Goal: Task Accomplishment & Management: Use online tool/utility

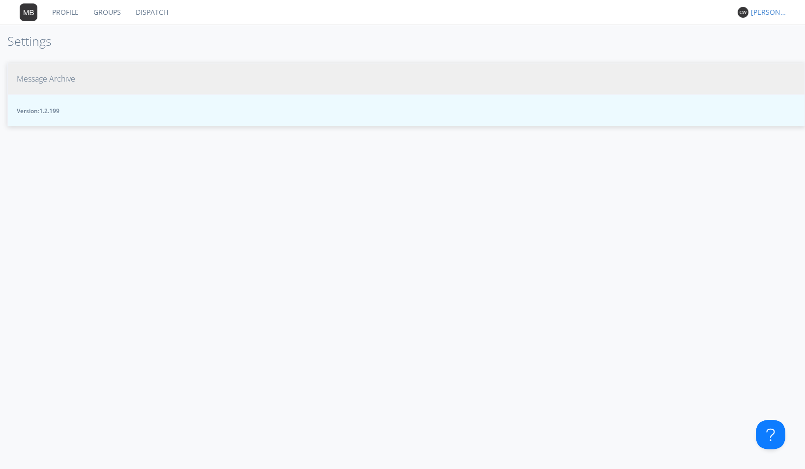
click at [72, 80] on span "Message Archive" at bounding box center [46, 78] width 59 height 11
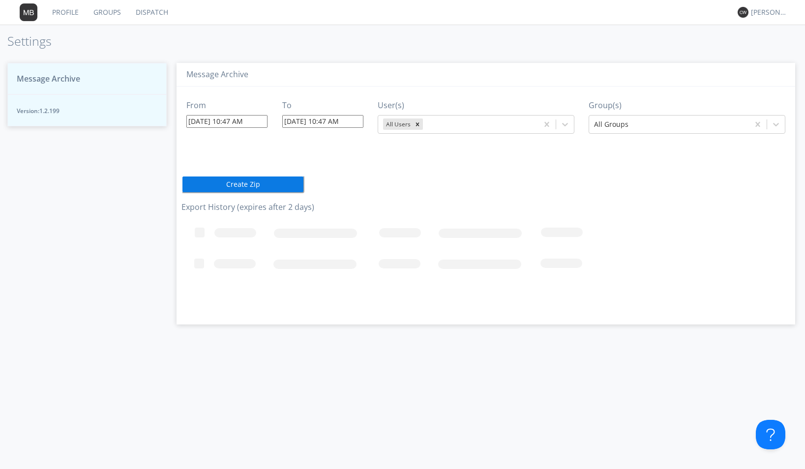
click at [265, 121] on input "08/18/2025 10:47 AM" at bounding box center [226, 121] width 81 height 13
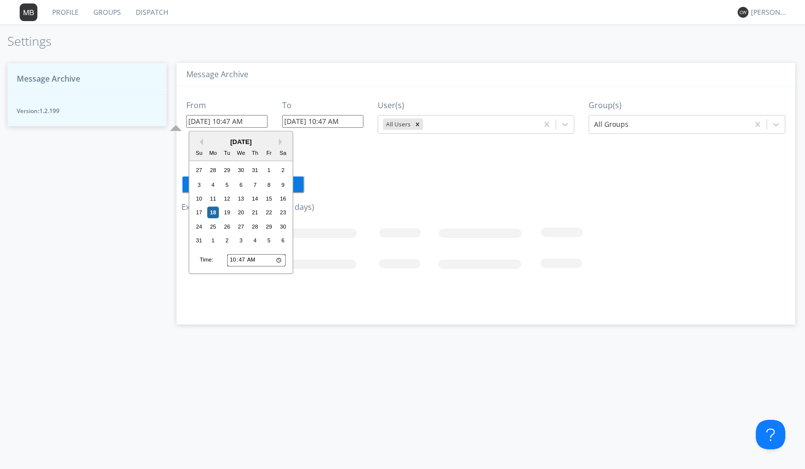
click at [233, 262] on input "10:47" at bounding box center [256, 260] width 59 height 13
type input "01:47"
type input "08/18/2025 1:47 AM"
type input "08/18/2025 10:48 AM"
type input "13:47"
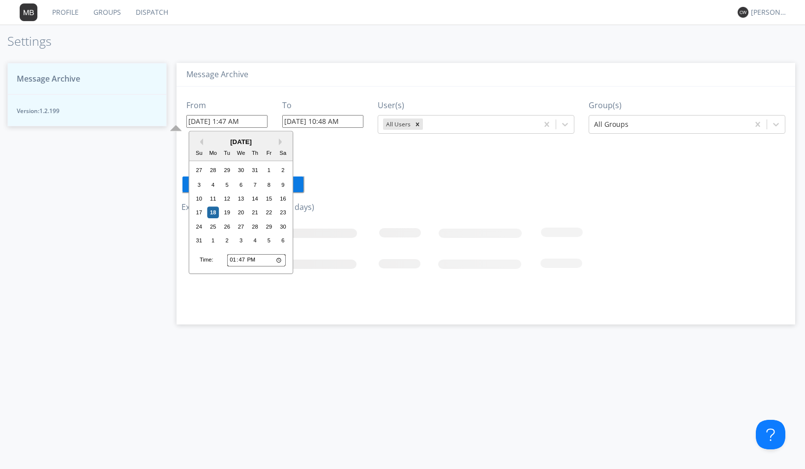
type input "08/18/2025 1:47 PM"
type input "13:03"
type input "08/18/2025 1:03 PM"
type input "13:38"
click at [196, 213] on div "17" at bounding box center [199, 213] width 12 height 12
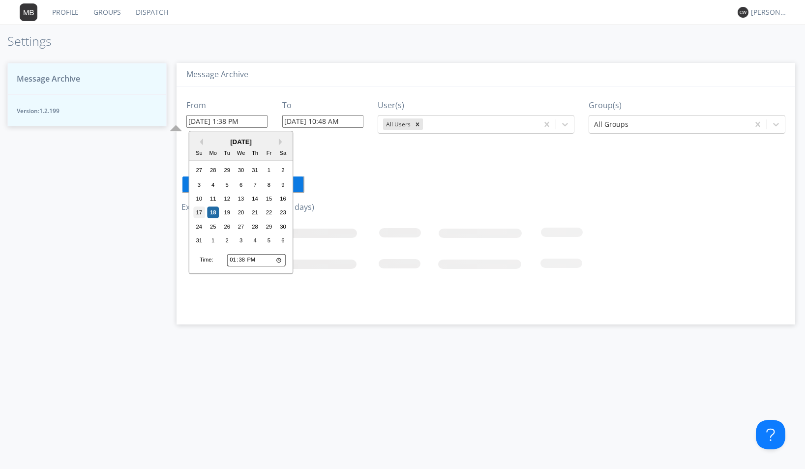
type input "08/17/2025 1:38 PM"
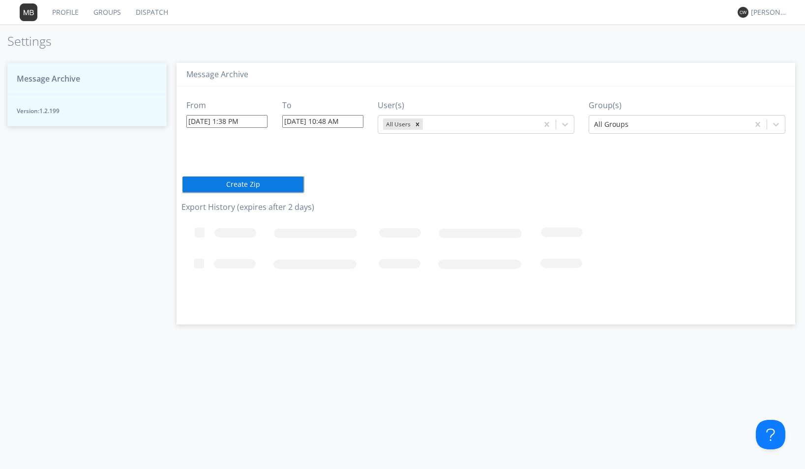
click at [360, 119] on input "08/18/2025 10:48 AM" at bounding box center [322, 121] width 81 height 13
click at [332, 261] on input "10:48" at bounding box center [353, 260] width 59 height 13
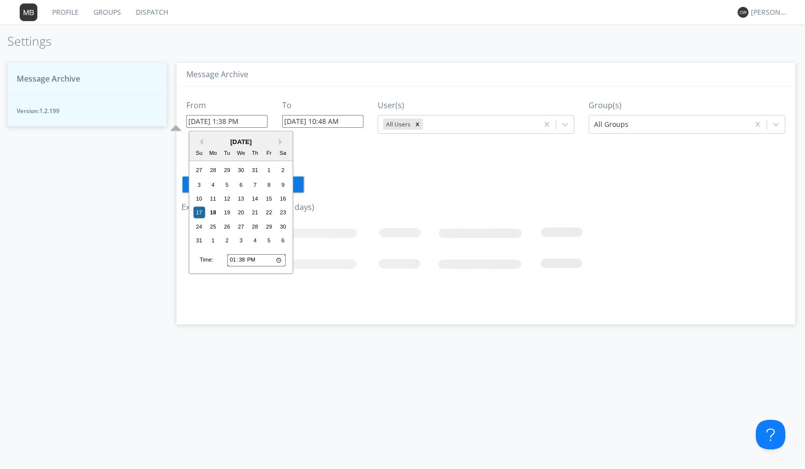
click at [253, 122] on input "08/17/2025 1:38 PM" at bounding box center [226, 121] width 81 height 13
click at [233, 262] on input "13:38" at bounding box center [256, 260] width 59 height 13
type input "14:38"
type input "08/17/2025 2:38 PM"
type input "08/18/2025 10:49 AM"
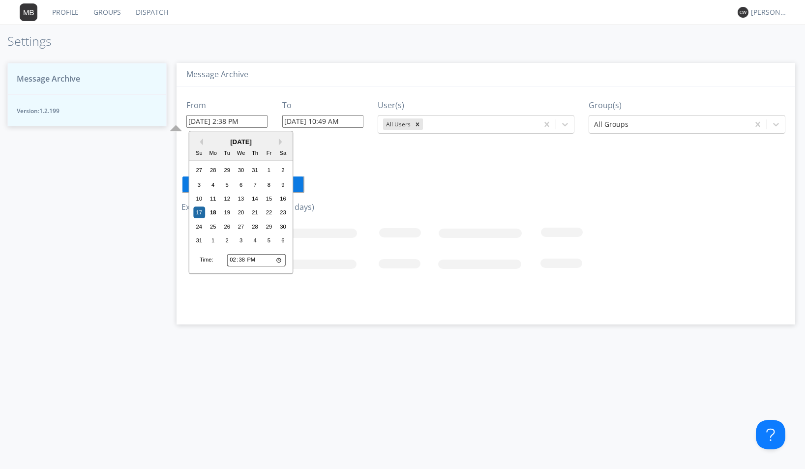
type input "14:00"
type input "08/17/2025 2:00 PM"
type input "14:01"
type input "08/17/2025 2:01 PM"
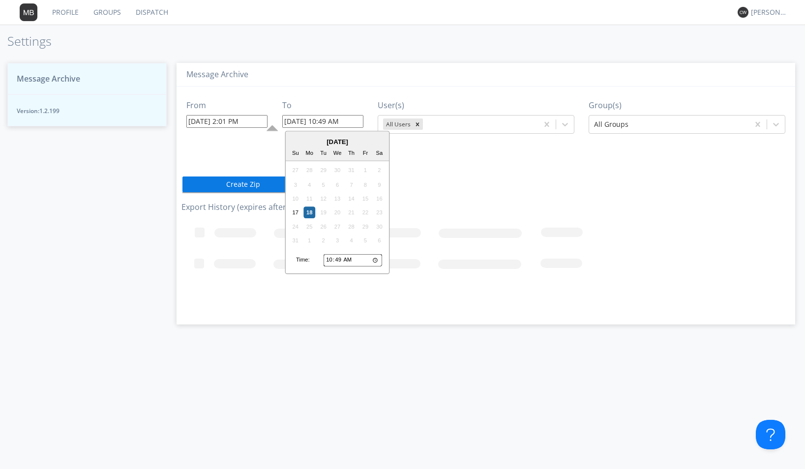
click at [357, 120] on input "08/18/2025 10:49 AM" at bounding box center [322, 121] width 81 height 13
click at [331, 262] on input "10:49" at bounding box center [353, 260] width 59 height 13
type input "01:49"
type input "08/18/2025 1:49 AM"
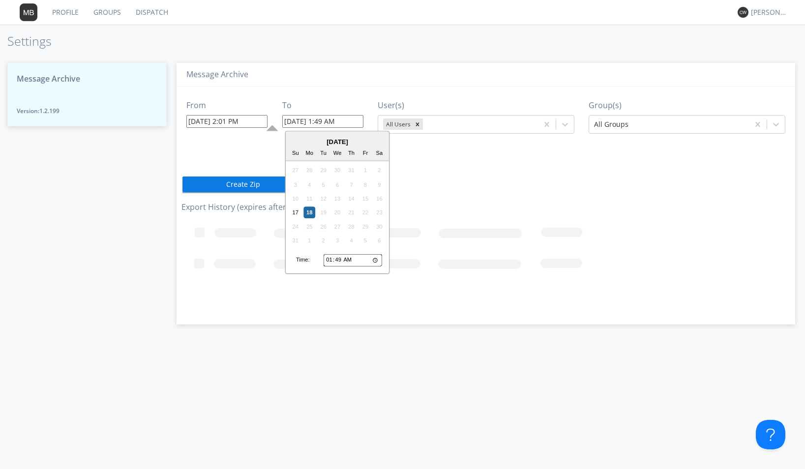
type input "14:49"
type input "08/18/2025 2:49 PM"
type input "14:04"
type input "08/18/2025 2:04 PM"
type input "14:42"
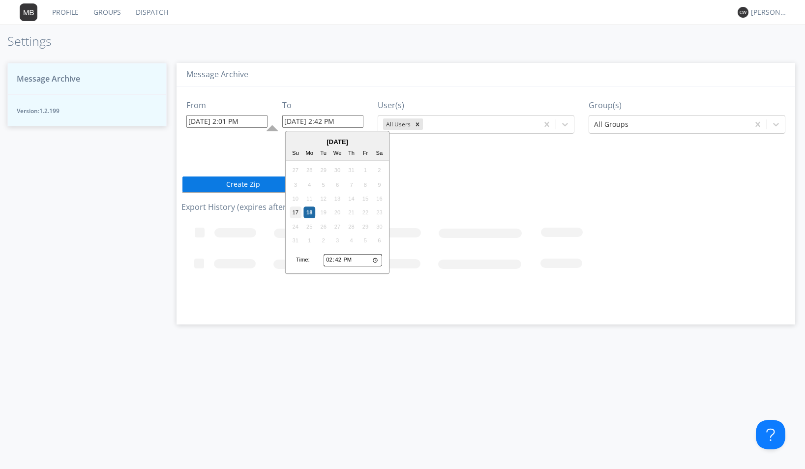
click at [295, 212] on div "17" at bounding box center [296, 213] width 12 height 12
type input "08/17/2025 2:42 PM"
click at [566, 124] on icon at bounding box center [565, 125] width 10 height 10
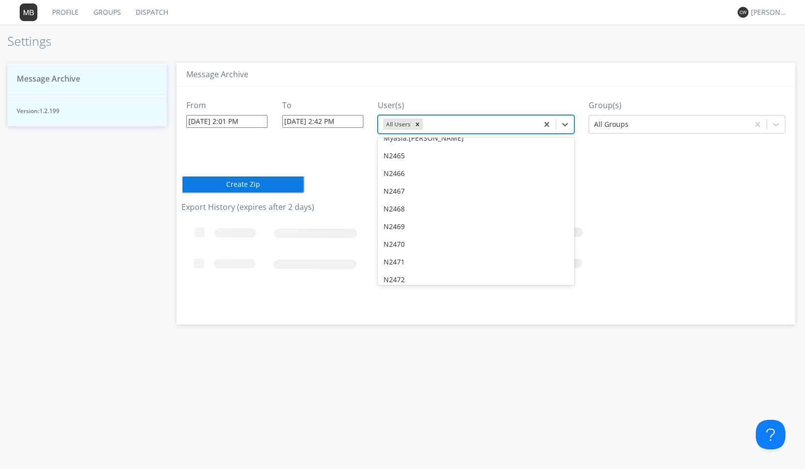
scroll to position [3710, 0]
click at [578, 187] on div "From 08/17/2025 2:01 PM To 08/17/2025 2:42 PM User(s) option Alan C (Orion Supp…" at bounding box center [485, 202] width 609 height 231
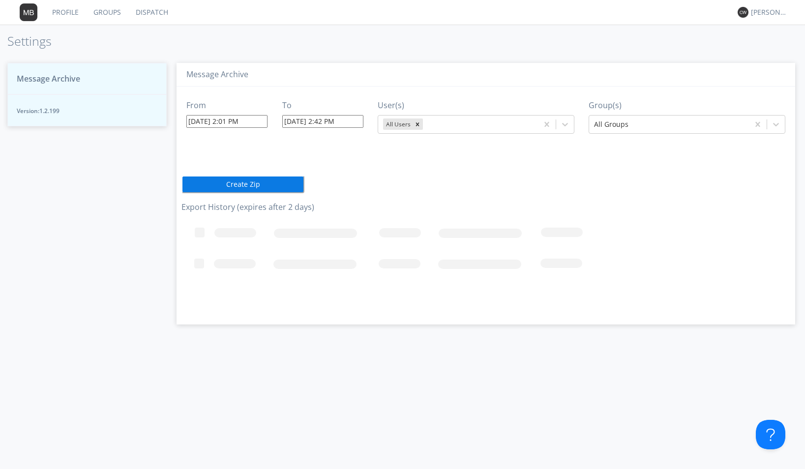
click at [578, 199] on div "From 08/17/2025 2:01 PM To 08/17/2025 2:42 PM User(s) All Users Group(s) All Gr…" at bounding box center [485, 202] width 609 height 231
click at [569, 128] on icon at bounding box center [565, 125] width 10 height 10
drag, startPoint x: 575, startPoint y: 142, endPoint x: 575, endPoint y: 163, distance: 21.2
click at [575, 163] on div "From 08/17/2025 2:01 PM To 08/17/2025 2:42 PM User(s) All Users Group(s) All Gr…" at bounding box center [485, 202] width 609 height 231
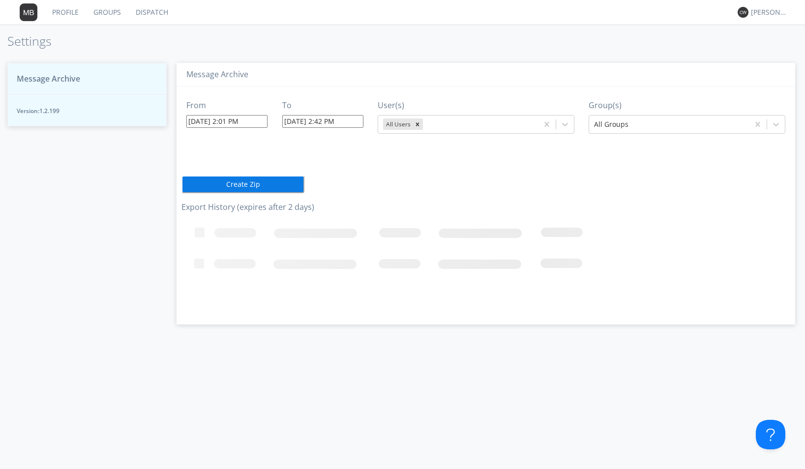
click at [575, 163] on div "From 08/17/2025 2:01 PM To 08/17/2025 2:42 PM User(s) All Users Group(s) All Gr…" at bounding box center [485, 202] width 609 height 231
click at [566, 123] on icon at bounding box center [565, 125] width 10 height 10
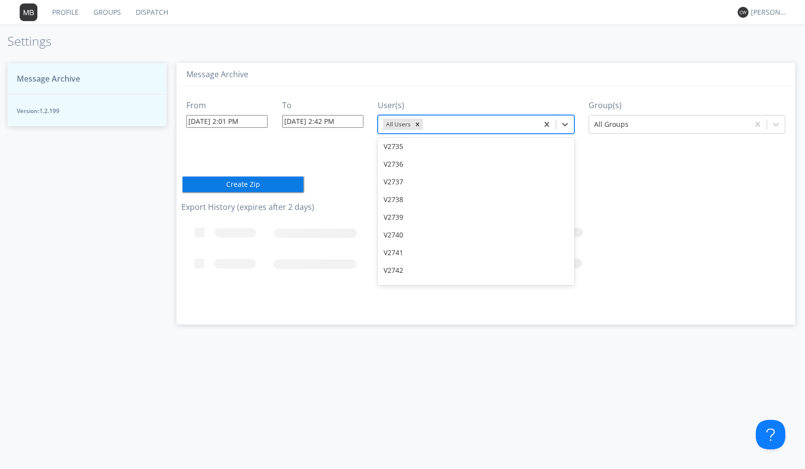
scroll to position [12426, 0]
click at [571, 262] on div "V2752" at bounding box center [476, 271] width 197 height 18
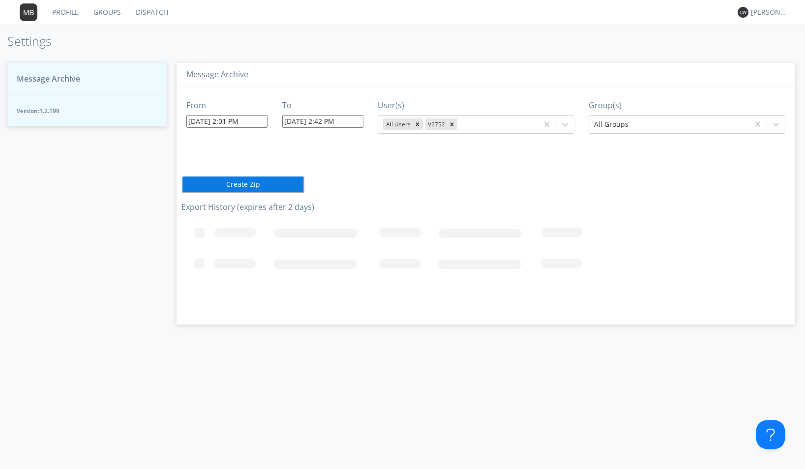
drag, startPoint x: 571, startPoint y: 245, endPoint x: 571, endPoint y: 252, distance: 7.4
click at [571, 252] on icon "Loading..." at bounding box center [451, 265] width 541 height 98
click at [567, 125] on icon at bounding box center [565, 124] width 6 height 3
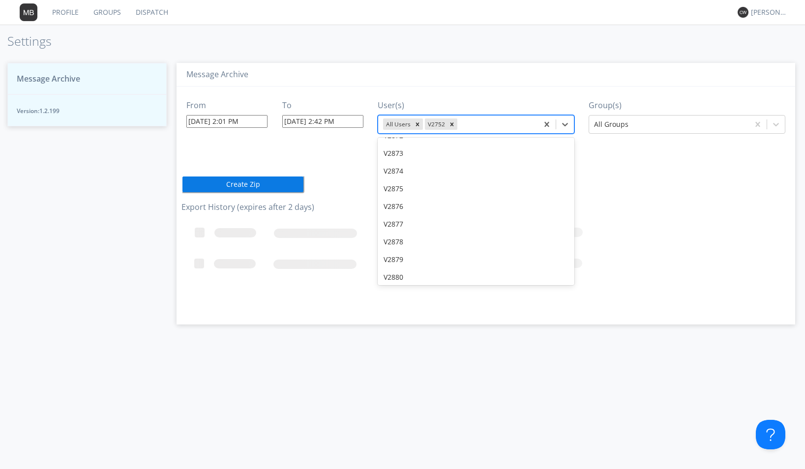
scroll to position [14178, 0]
click at [530, 281] on div "V2966" at bounding box center [476, 290] width 197 height 18
click at [450, 123] on icon "Remove V2752" at bounding box center [452, 124] width 7 height 7
click at [416, 123] on icon "Remove All Users" at bounding box center [417, 124] width 7 height 7
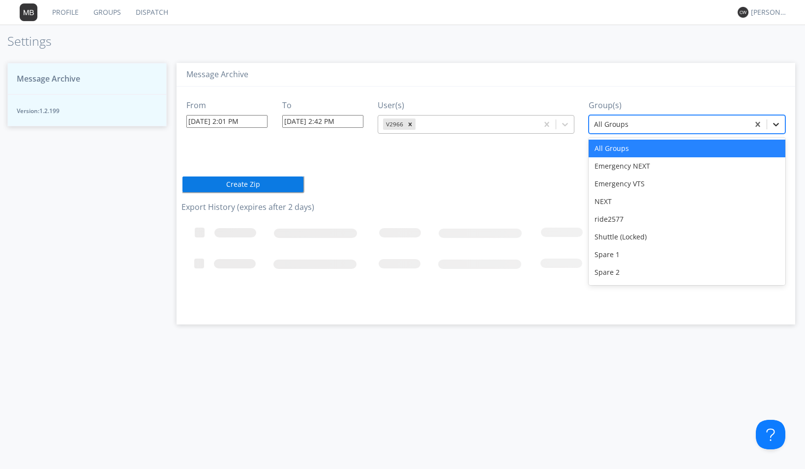
click at [776, 124] on icon at bounding box center [776, 125] width 10 height 10
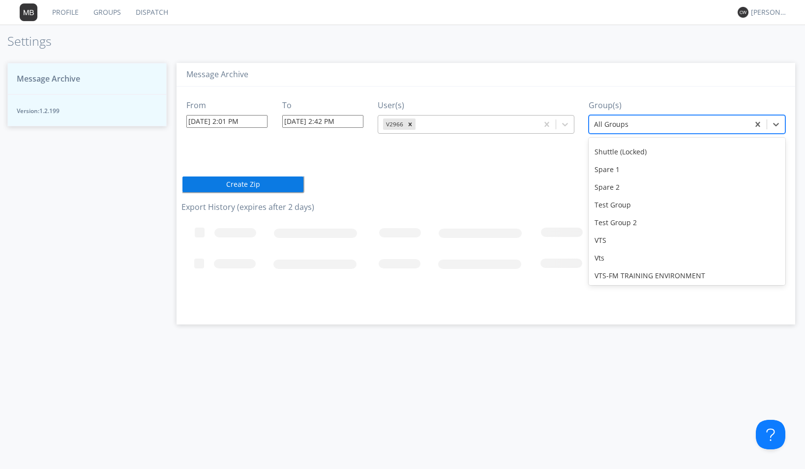
scroll to position [87, 0]
click at [621, 240] on div "VTS" at bounding box center [687, 239] width 197 height 18
click at [247, 186] on button "Create Zip" at bounding box center [242, 185] width 123 height 18
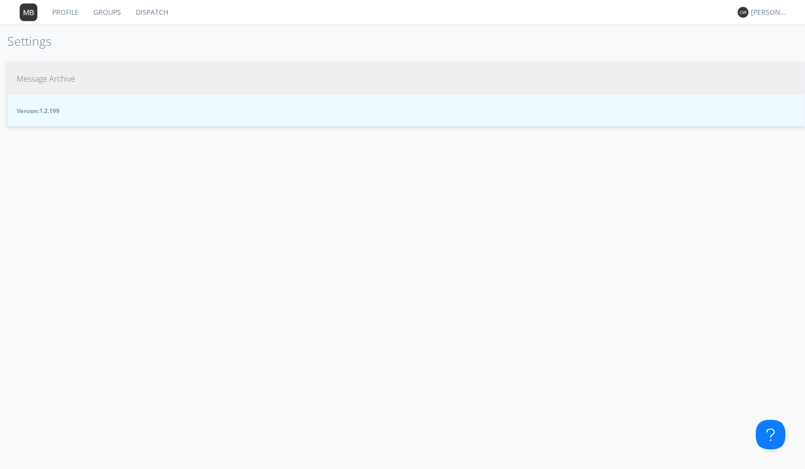
click at [62, 81] on span "Message Archive" at bounding box center [46, 78] width 59 height 11
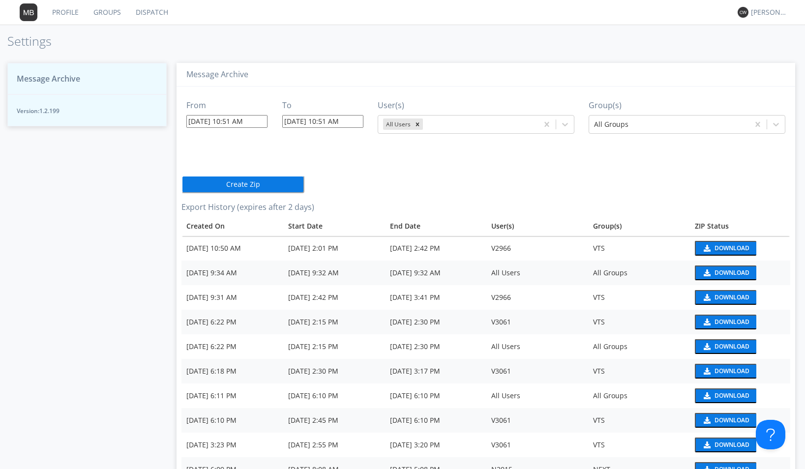
click at [717, 249] on div "Download" at bounding box center [732, 248] width 35 height 6
